Goal: Find specific page/section

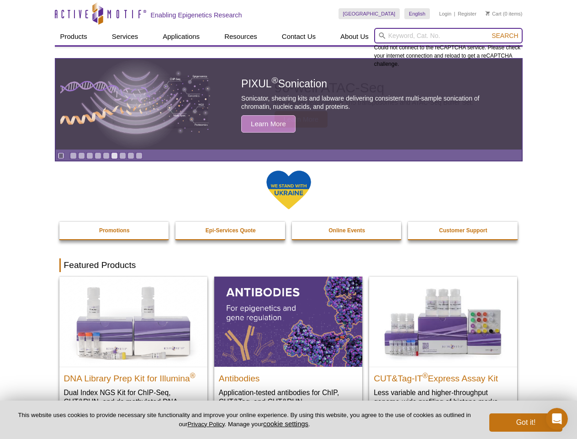
click at [448, 36] on input "search" at bounding box center [448, 36] width 148 height 16
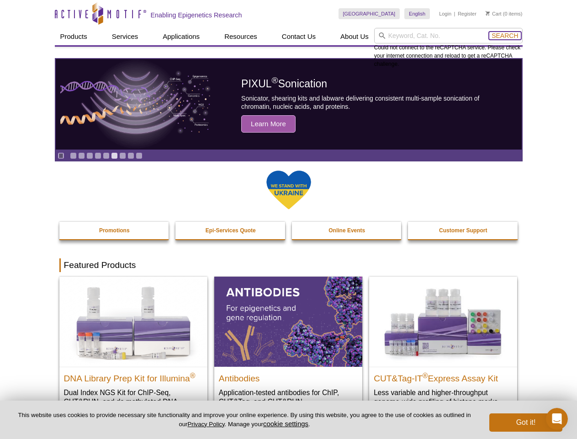
click at [505, 36] on span "Search" at bounding box center [505, 35] width 27 height 7
click at [61, 155] on icon "Pause" at bounding box center [61, 156] width 6 height 6
click at [73, 155] on link "Go to slide 1" at bounding box center [73, 155] width 7 height 7
click at [81, 155] on link "Go to slide 2" at bounding box center [81, 155] width 7 height 7
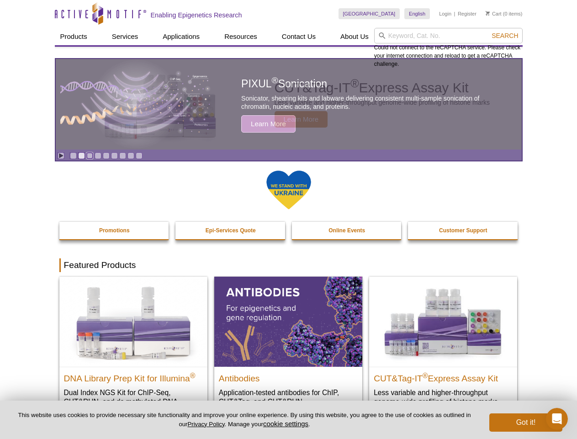
click at [90, 155] on link "Go to slide 3" at bounding box center [89, 155] width 7 height 7
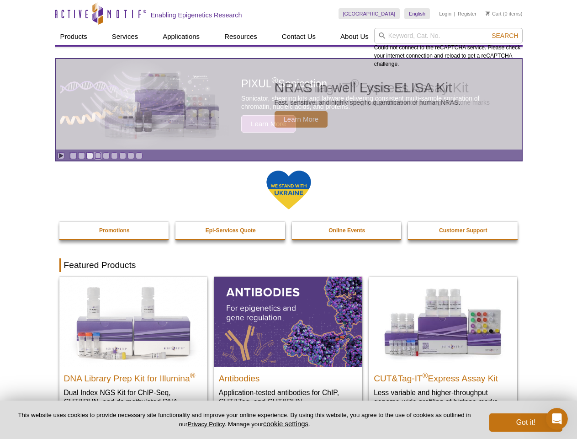
click at [98, 155] on link "Go to slide 4" at bounding box center [98, 155] width 7 height 7
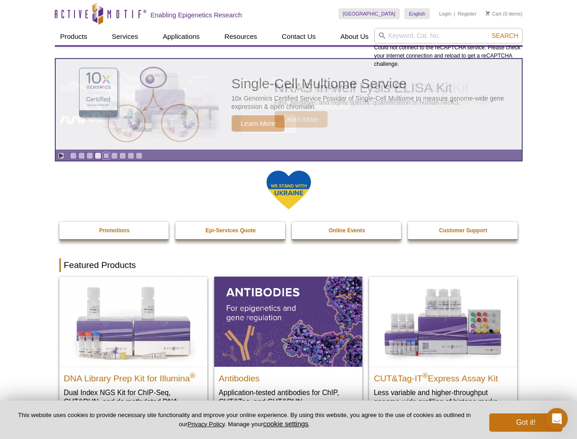
click at [106, 155] on link "Go to slide 5" at bounding box center [106, 155] width 7 height 7
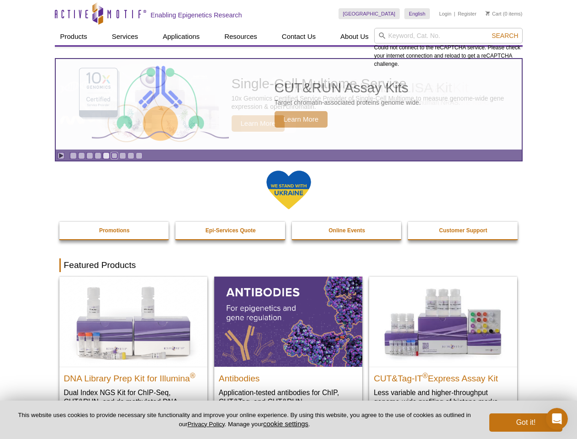
click at [114, 155] on link "Go to slide 6" at bounding box center [114, 155] width 7 height 7
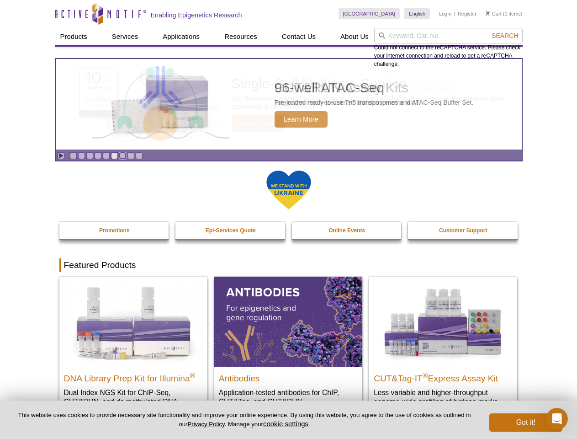
click at [122, 155] on link "Go to slide 7" at bounding box center [122, 155] width 7 height 7
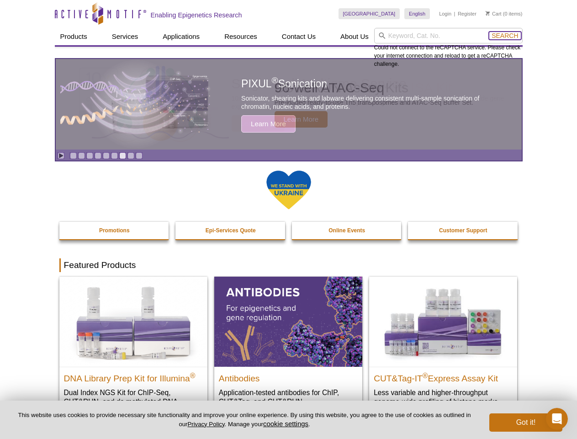
click at [505, 36] on span "Search" at bounding box center [505, 35] width 27 height 7
